Goal: Information Seeking & Learning: Find specific fact

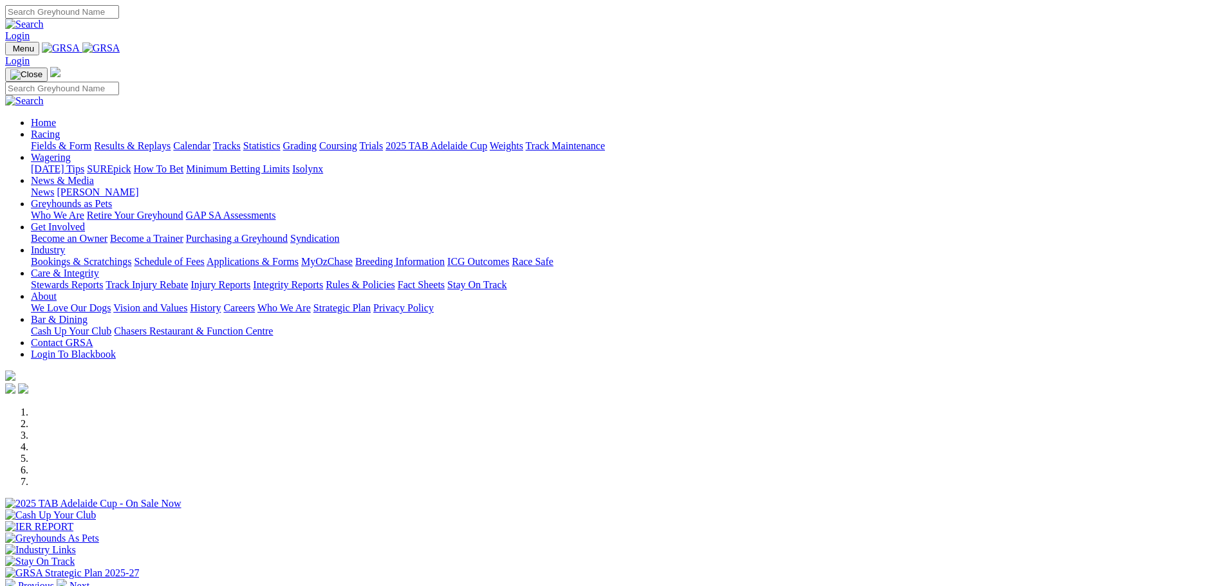
click at [91, 140] on link "Fields & Form" at bounding box center [61, 145] width 61 height 11
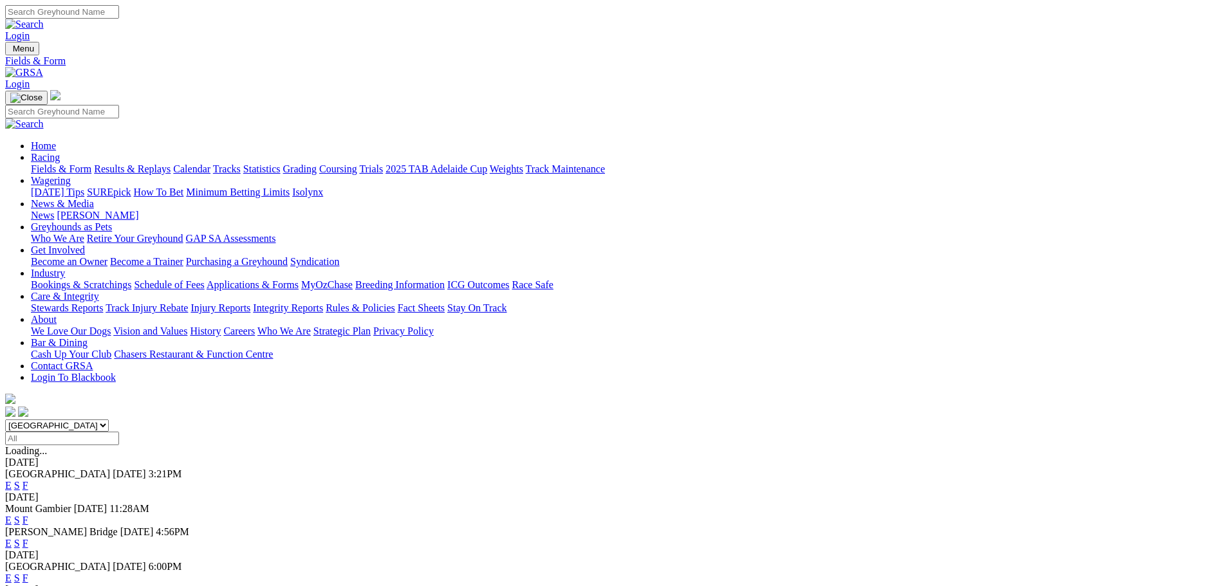
click at [28, 480] on link "F" at bounding box center [26, 485] width 6 height 11
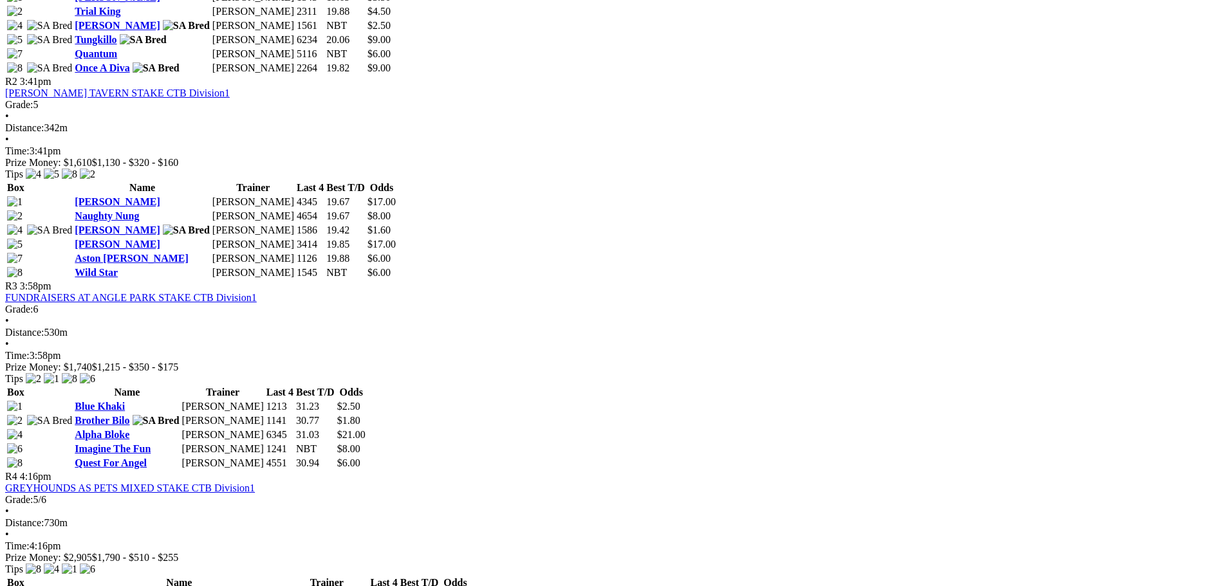
scroll to position [837, 0]
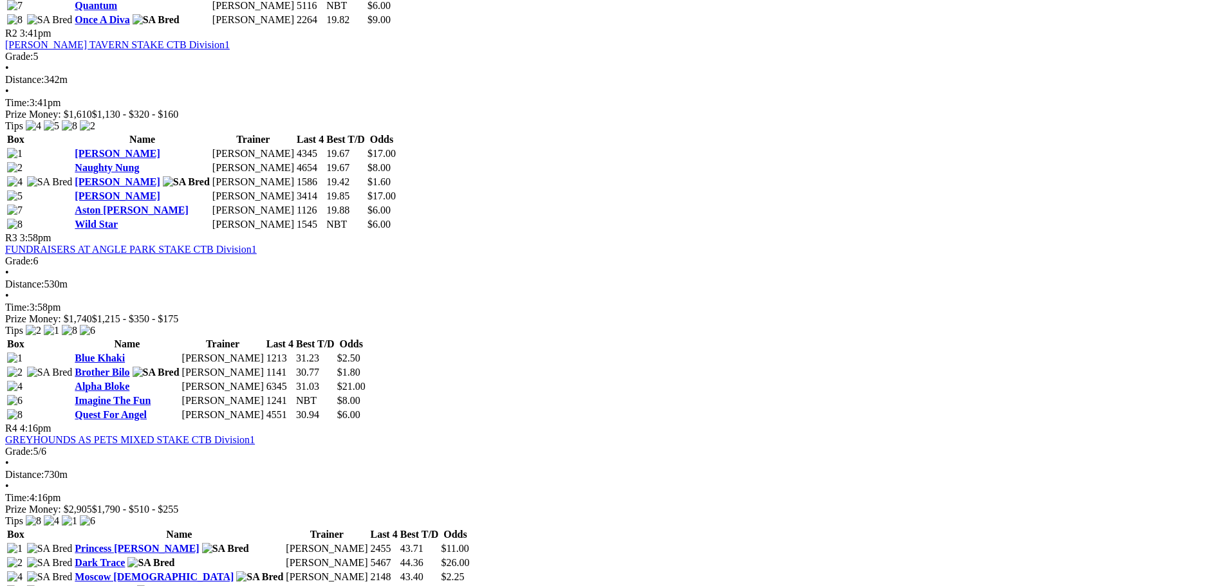
drag, startPoint x: 850, startPoint y: 194, endPoint x: 812, endPoint y: 194, distance: 38.0
drag, startPoint x: 849, startPoint y: 193, endPoint x: 878, endPoint y: 202, distance: 30.8
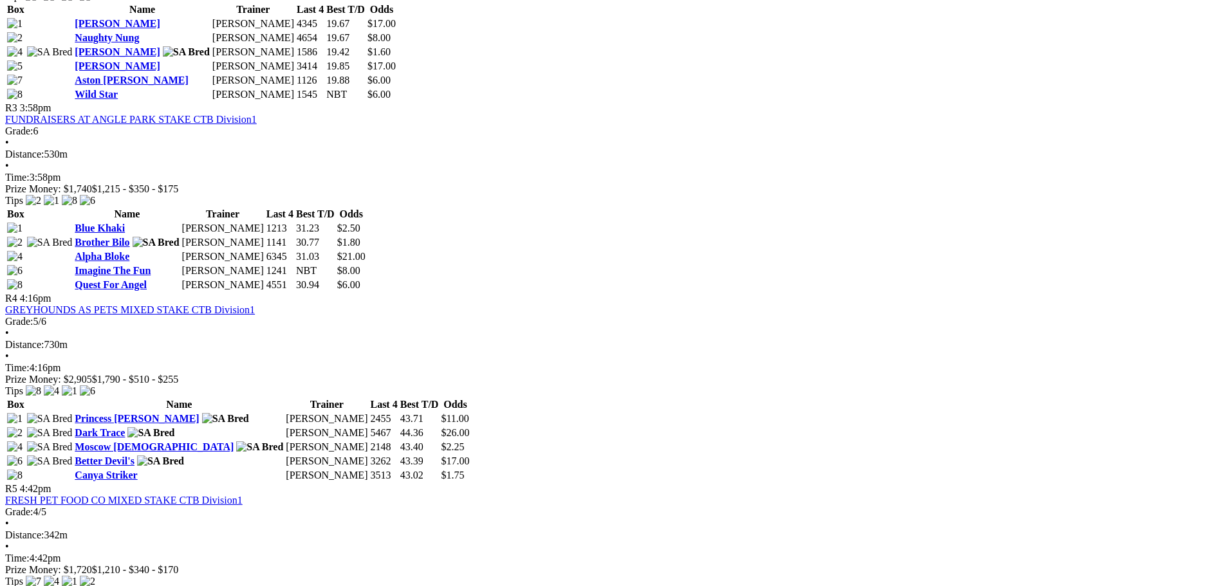
scroll to position [1288, 0]
